Goal: Transaction & Acquisition: Purchase product/service

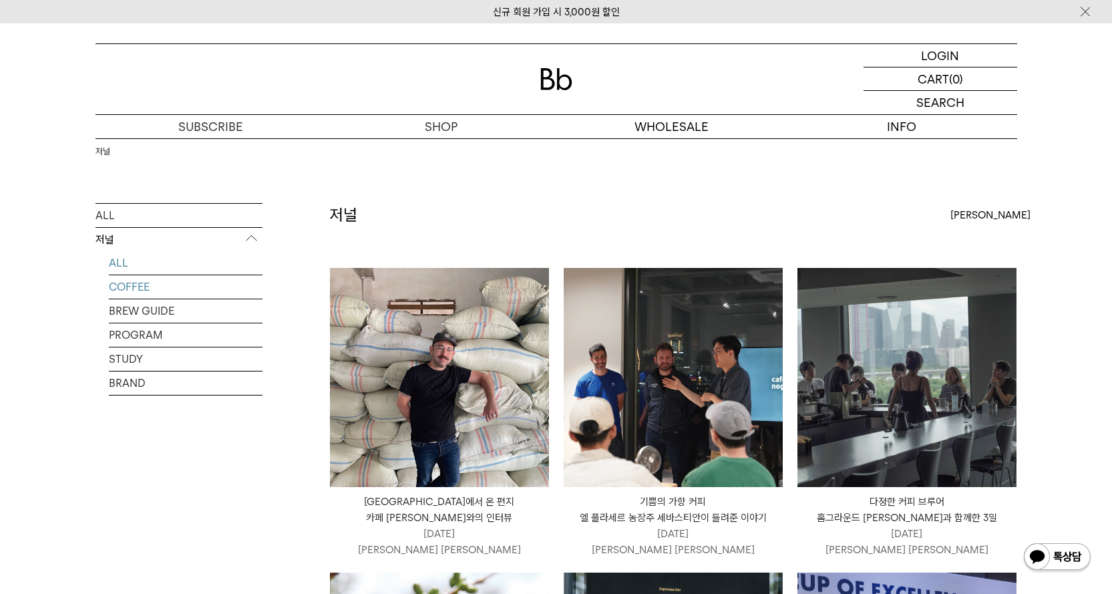
drag, startPoint x: 122, startPoint y: 287, endPoint x: 182, endPoint y: 276, distance: 61.2
click at [122, 287] on link "COFFEE" at bounding box center [186, 286] width 154 height 23
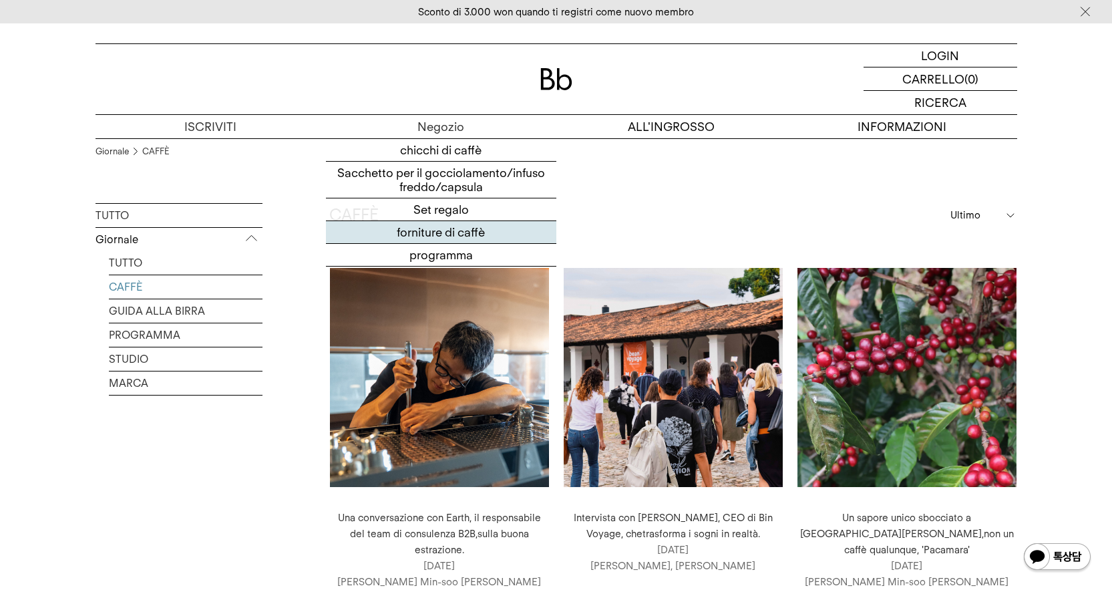
click at [455, 231] on font "forniture di caffè" at bounding box center [441, 232] width 88 height 14
